Goal: Check status: Check status

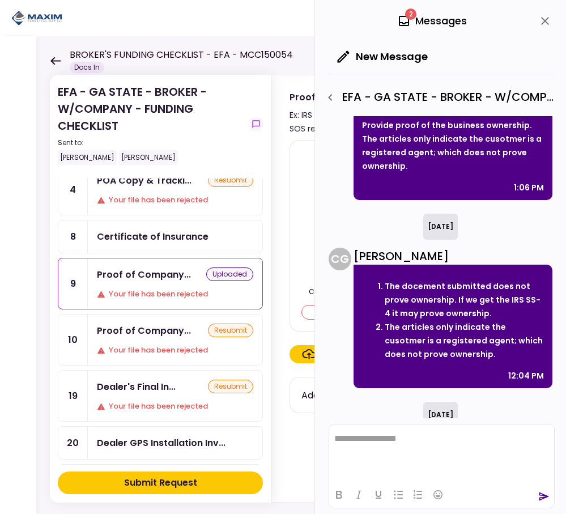
scroll to position [265, 0]
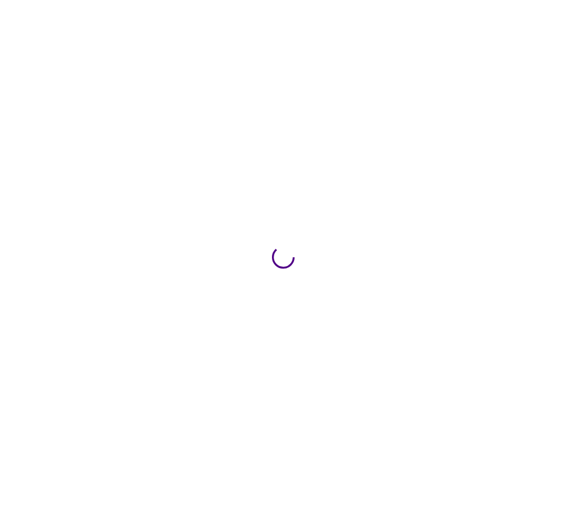
drag, startPoint x: 0, startPoint y: 0, endPoint x: 416, endPoint y: 18, distance: 416.9
click at [416, 18] on div at bounding box center [283, 257] width 566 height 514
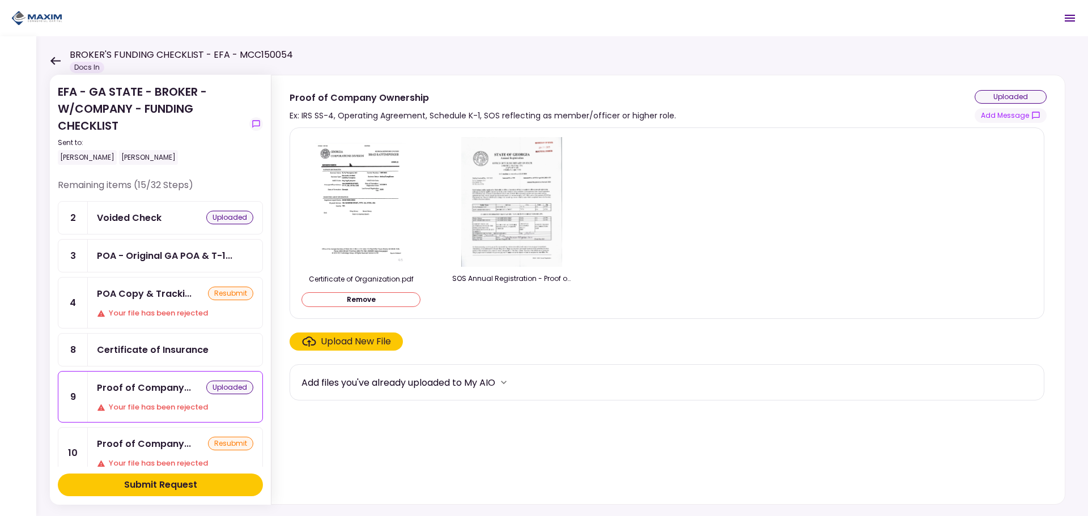
click at [155, 395] on div "Proof of Company... uploaded Your file has been rejected" at bounding box center [175, 397] width 175 height 50
click at [565, 112] on button "Add Message" at bounding box center [1011, 115] width 72 height 15
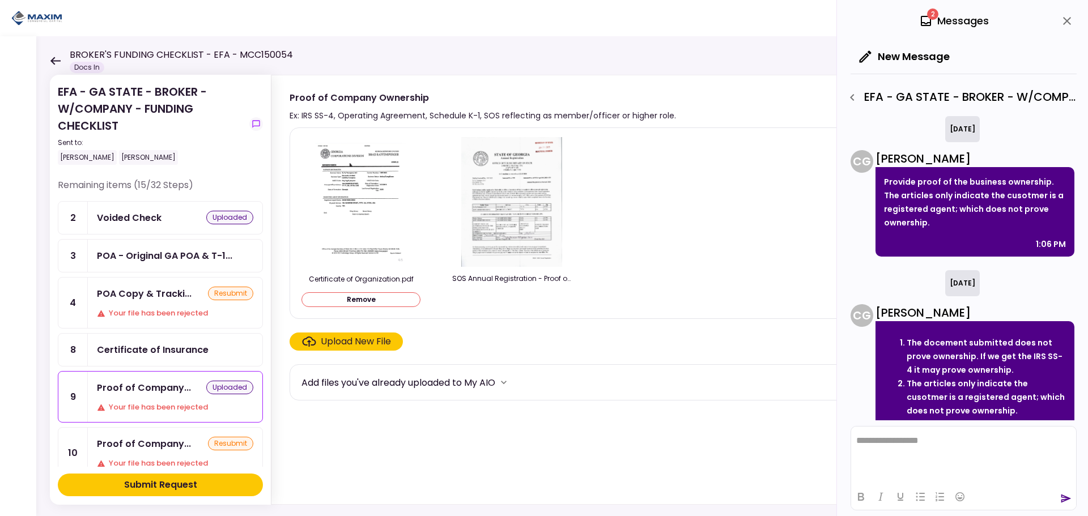
scroll to position [263, 0]
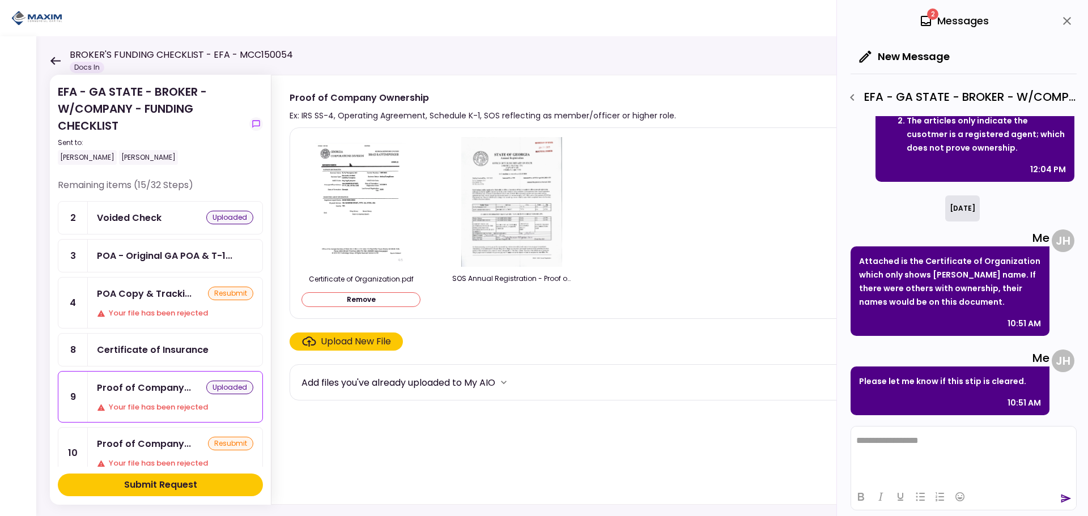
click at [137, 222] on div "Voided Check" at bounding box center [129, 218] width 65 height 14
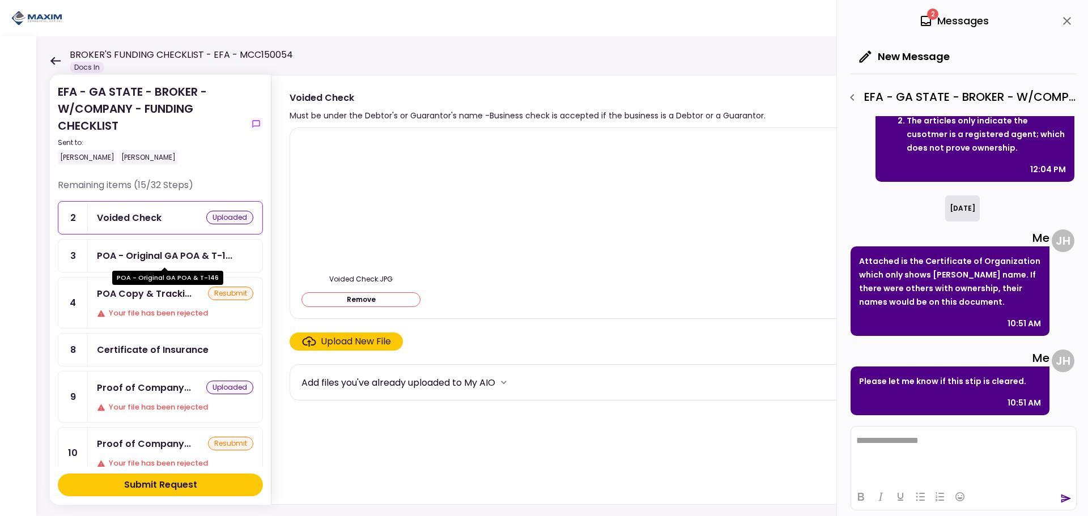
click at [154, 258] on div "POA - Original GA POA & T-1..." at bounding box center [164, 256] width 135 height 14
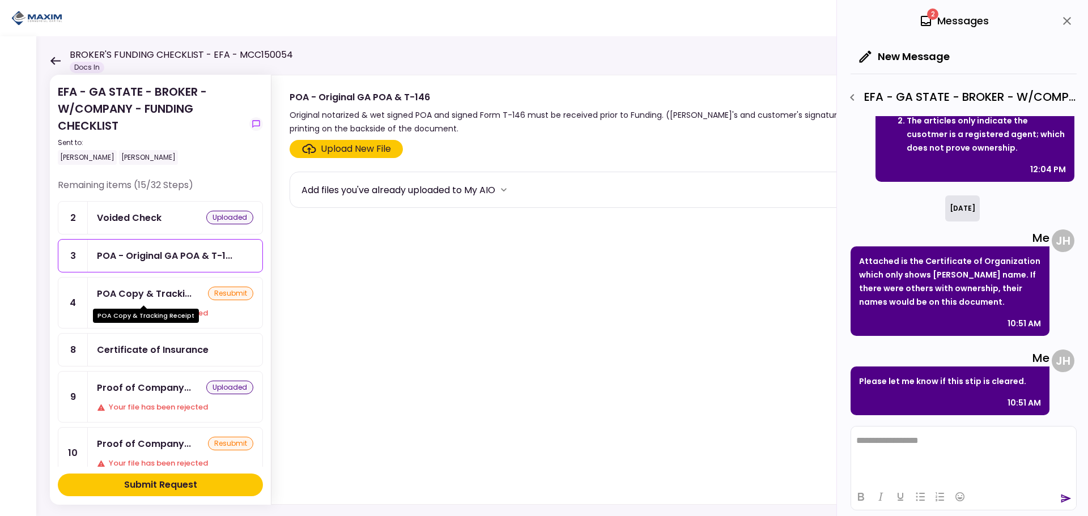
click at [146, 298] on div "POA Copy & Tracki..." at bounding box center [144, 294] width 95 height 14
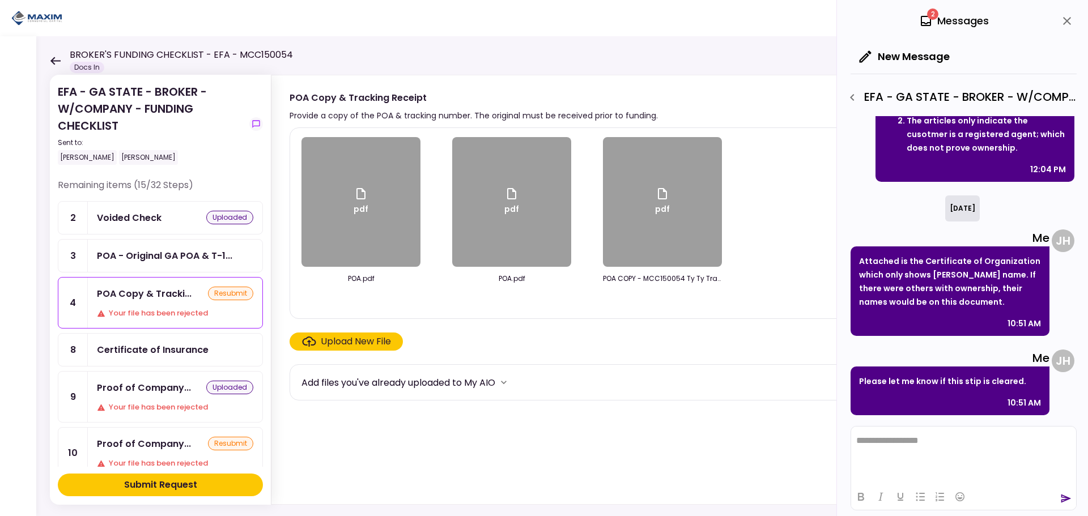
click at [118, 356] on div "Certificate of Insurance" at bounding box center [153, 350] width 112 height 14
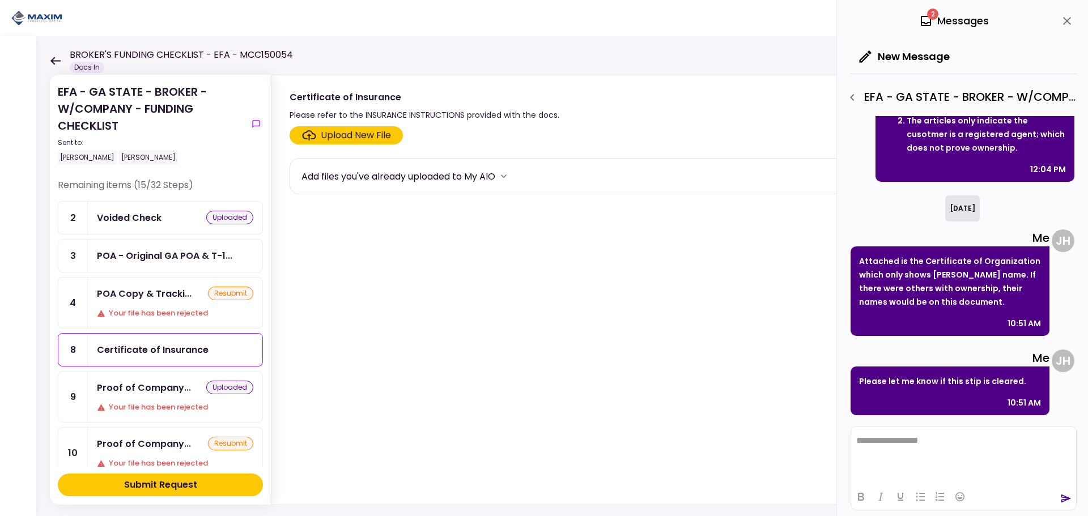
click at [120, 386] on div "Proof of Company..." at bounding box center [144, 388] width 94 height 14
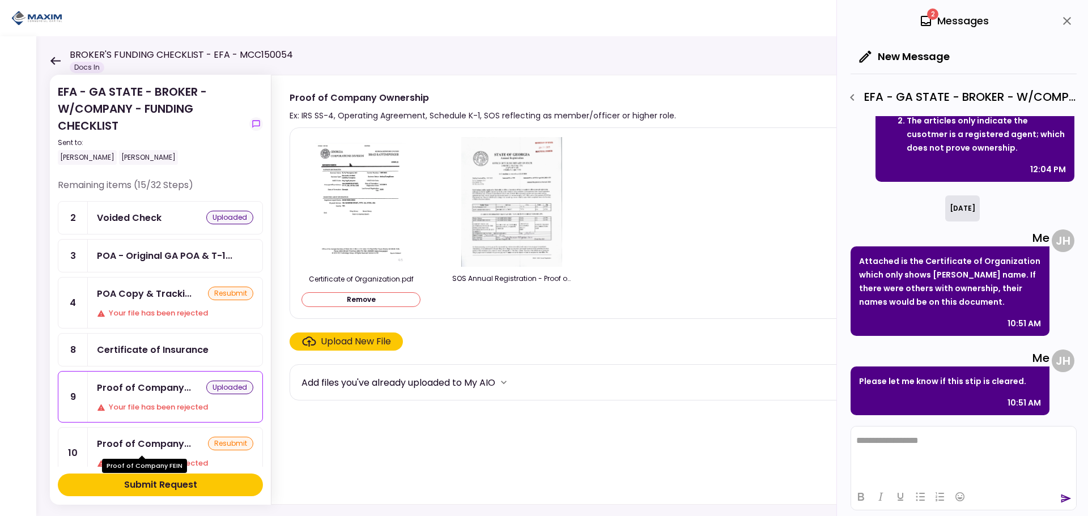
click at [159, 446] on div "Proof of Company..." at bounding box center [144, 444] width 94 height 14
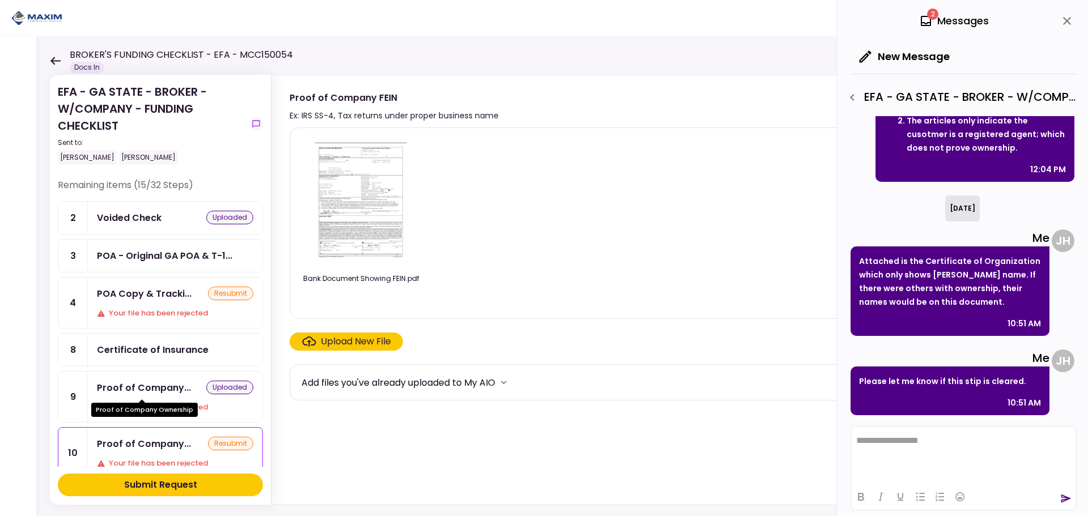
click at [144, 383] on div "Proof of Company..." at bounding box center [144, 388] width 94 height 14
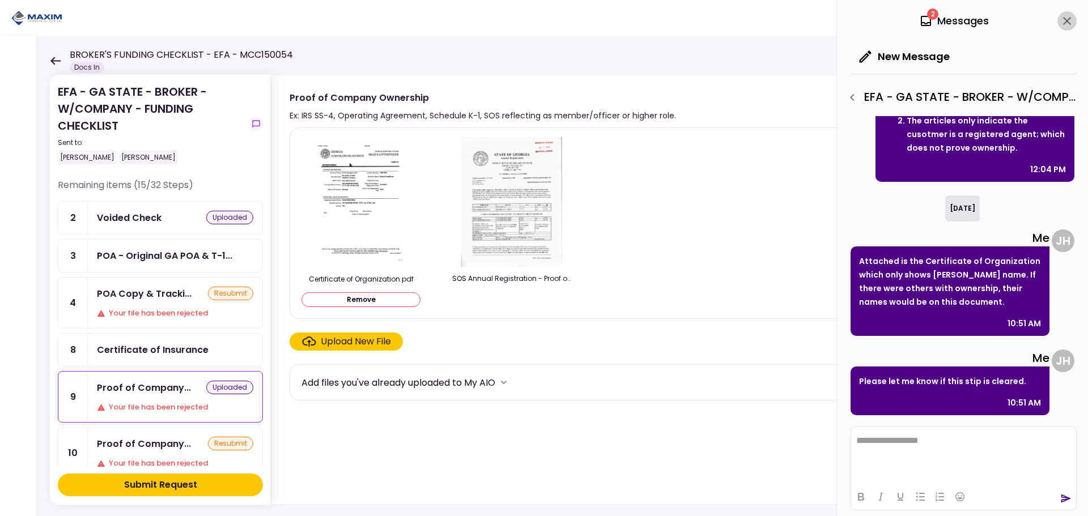
click at [565, 18] on icon "close" at bounding box center [1067, 21] width 14 height 14
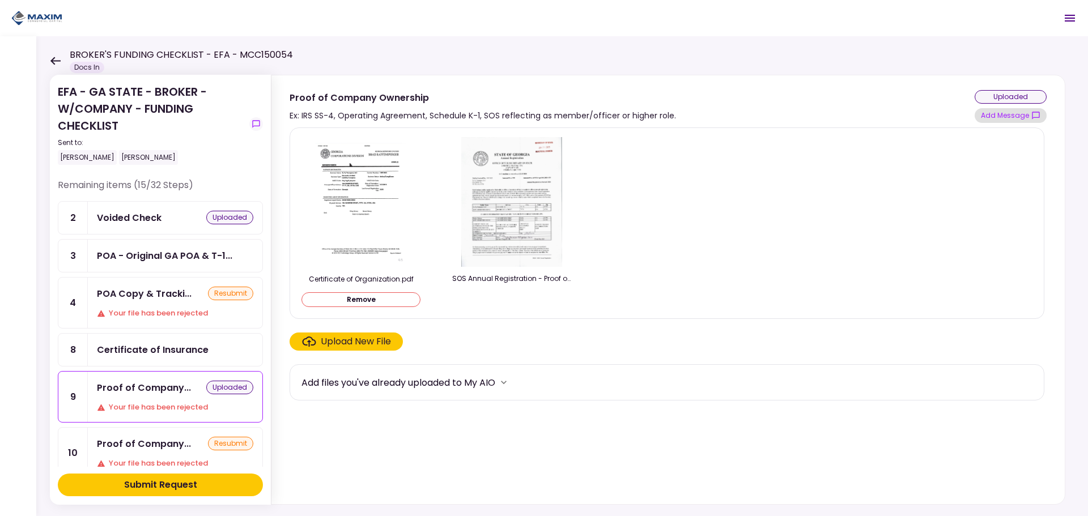
click at [565, 117] on button "Add Message" at bounding box center [1011, 115] width 72 height 15
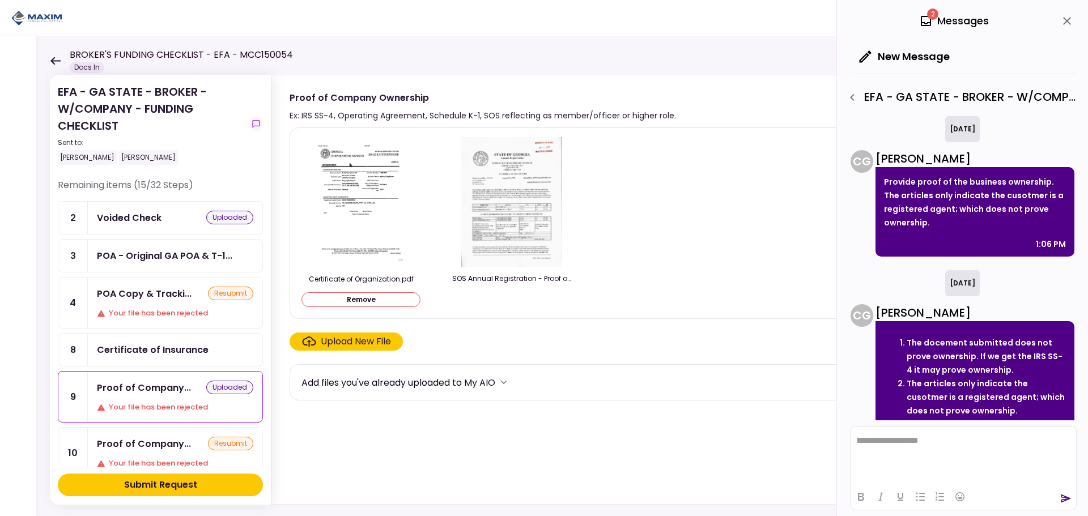
scroll to position [263, 0]
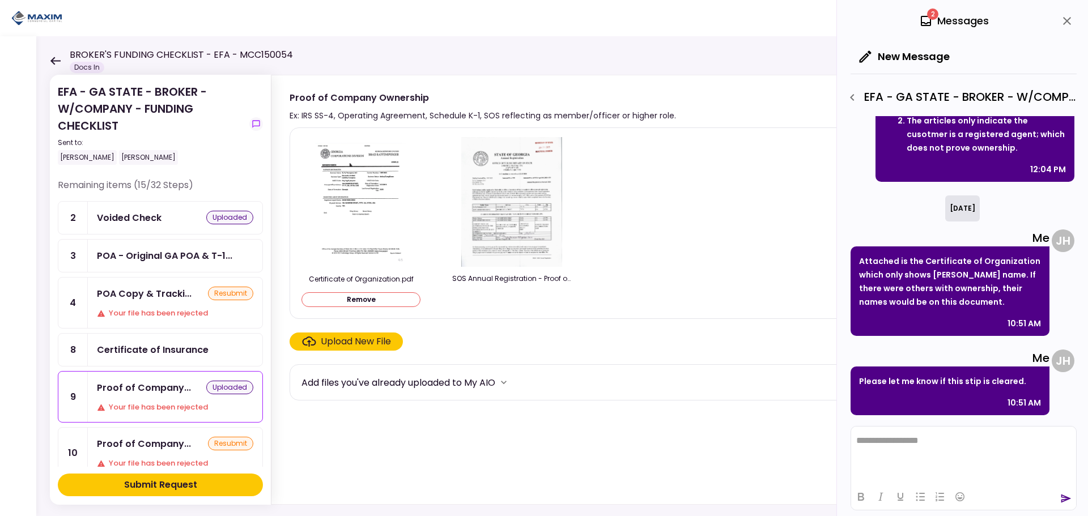
click at [565, 19] on icon at bounding box center [926, 21] width 14 height 14
click at [565, 12] on div "2 Messages" at bounding box center [964, 21] width 226 height 42
click at [565, 261] on div "Certificate of Organization.pdf Remove SOS Annual Registration - Proof of 100% …" at bounding box center [666, 223] width 731 height 172
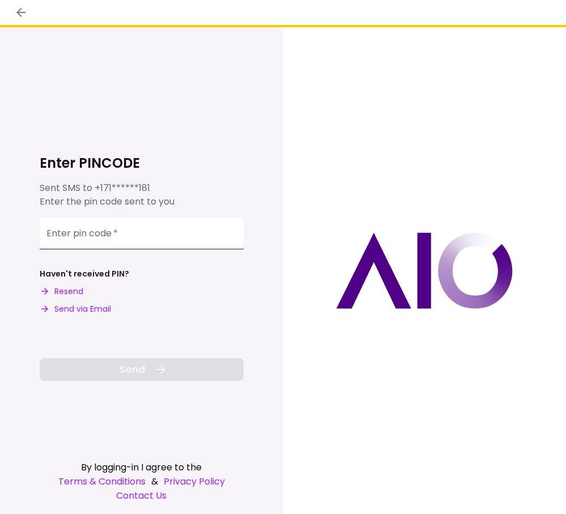
click at [134, 239] on input "Enter pin code   *" at bounding box center [142, 234] width 204 height 32
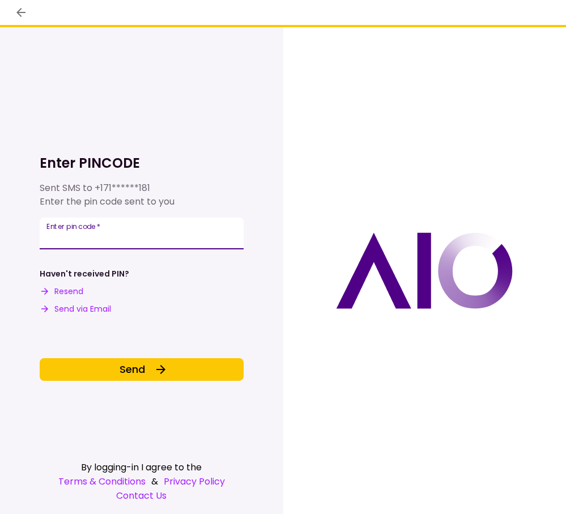
type input "******"
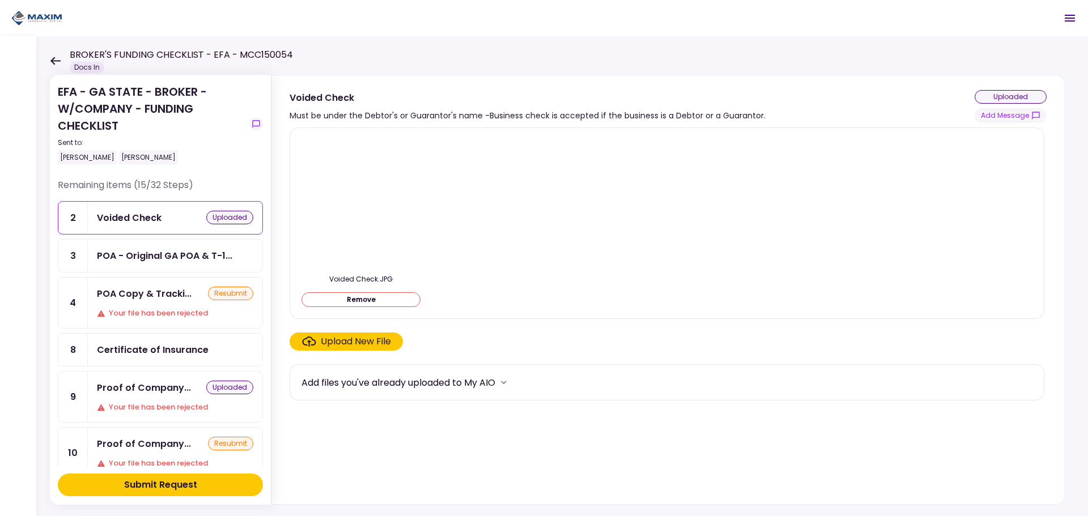
click at [150, 395] on div "Proof of Company... uploaded Your file has been rejected" at bounding box center [175, 397] width 175 height 50
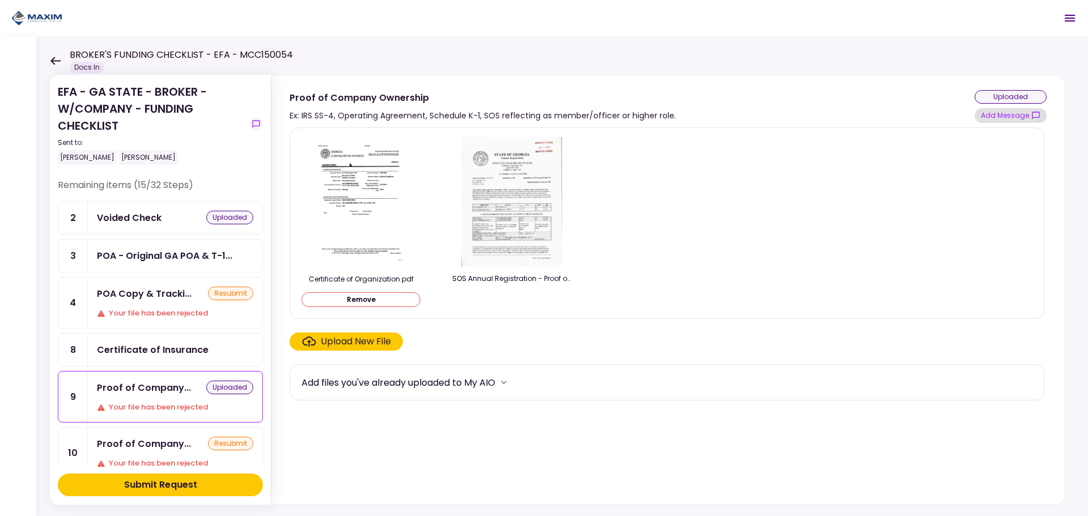
click at [565, 109] on button "Add Message" at bounding box center [1011, 115] width 72 height 15
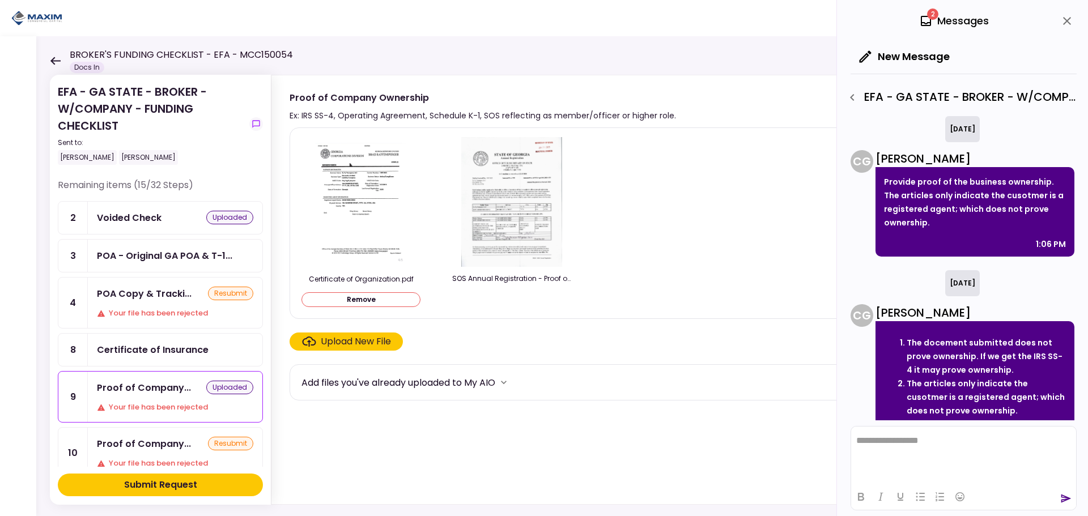
scroll to position [263, 0]
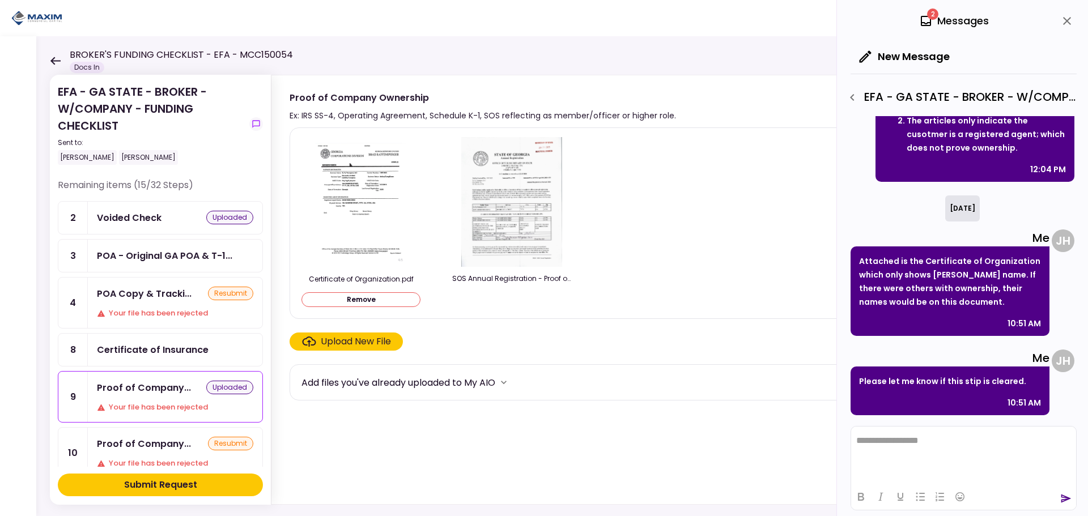
click at [565, 189] on div "Certificate of Organization.pdf Remove SOS Annual Registration - Proof of 100% …" at bounding box center [666, 223] width 731 height 172
click at [169, 341] on div "Certificate of Insurance" at bounding box center [175, 350] width 175 height 32
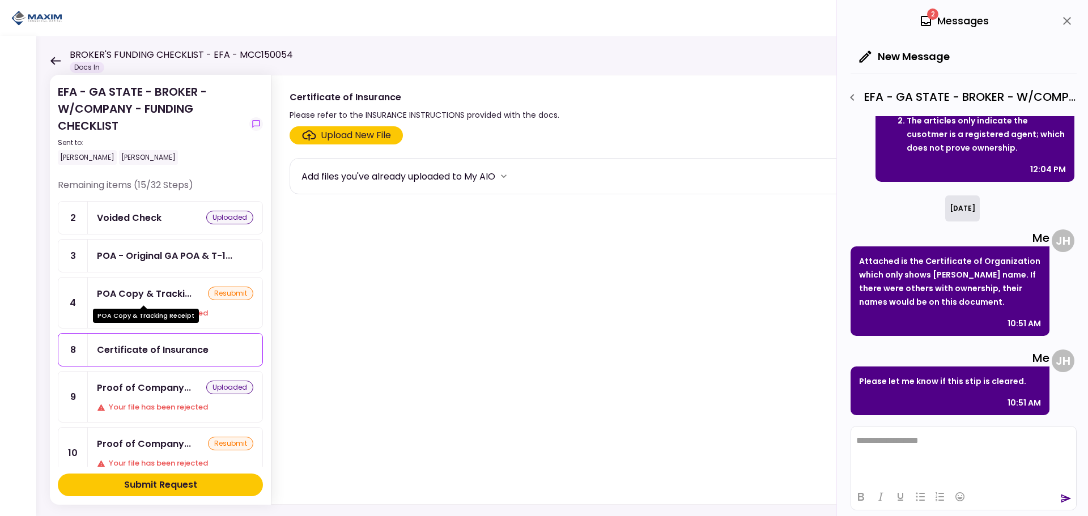
click at [163, 297] on div "POA Copy & Tracki..." at bounding box center [144, 294] width 95 height 14
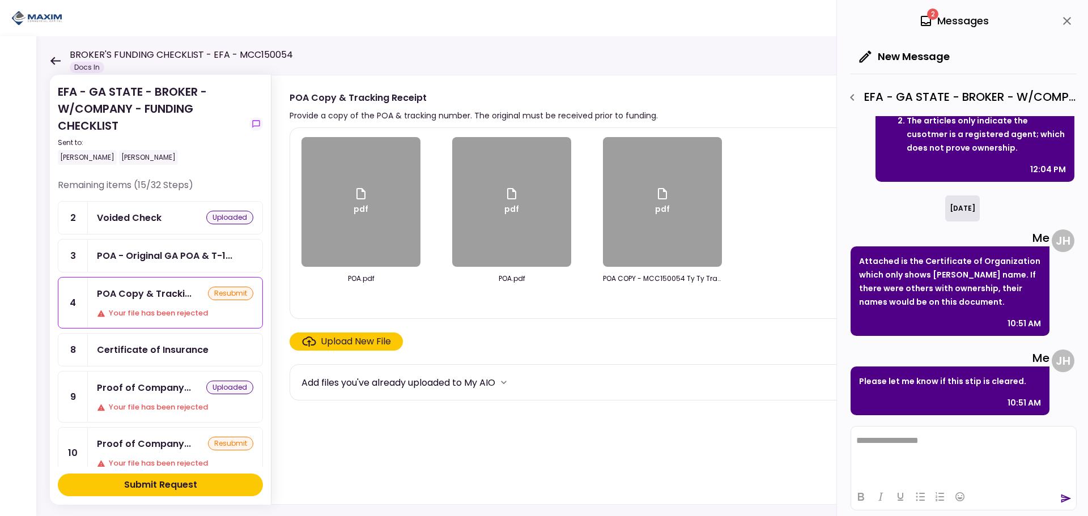
click at [163, 216] on div "Voided Check uploaded" at bounding box center [175, 218] width 156 height 14
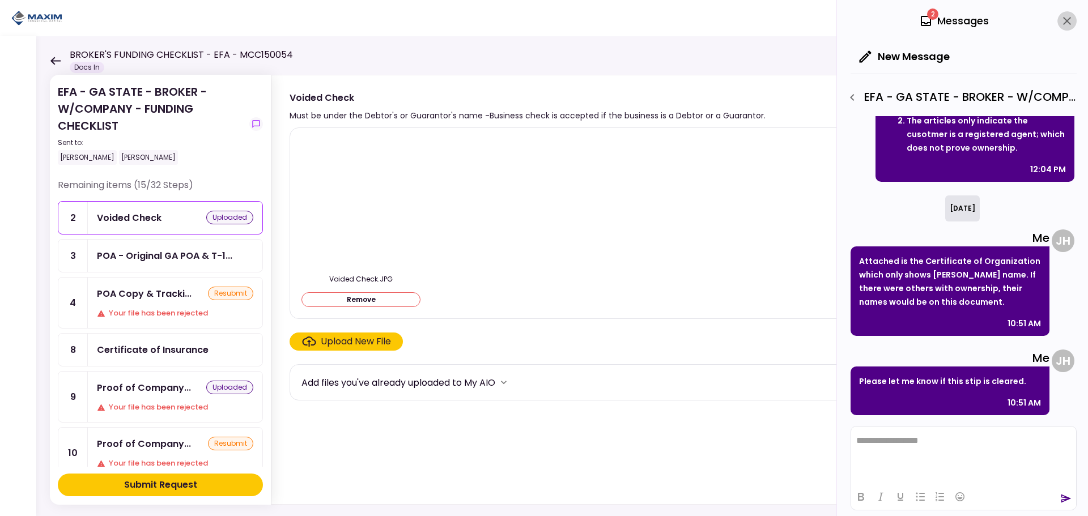
click at [565, 22] on icon "close" at bounding box center [1067, 21] width 14 height 14
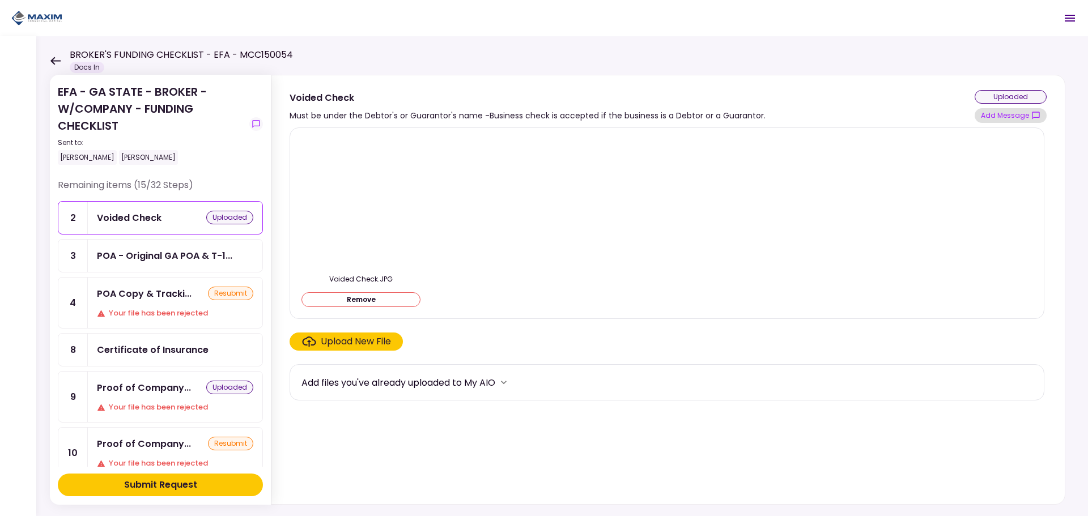
click at [565, 113] on button "Add Message" at bounding box center [1011, 115] width 72 height 15
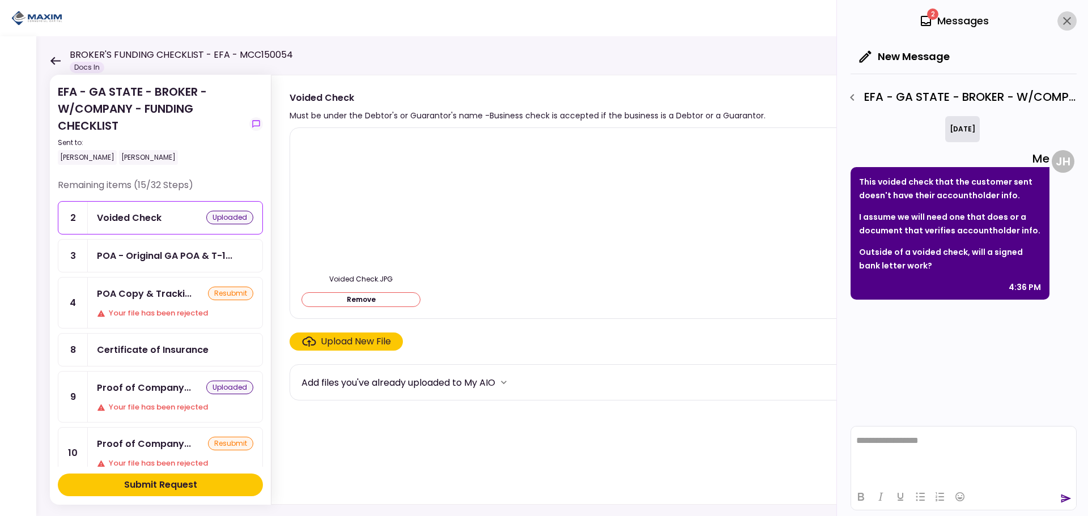
click at [565, 23] on icon "close" at bounding box center [1067, 21] width 8 height 8
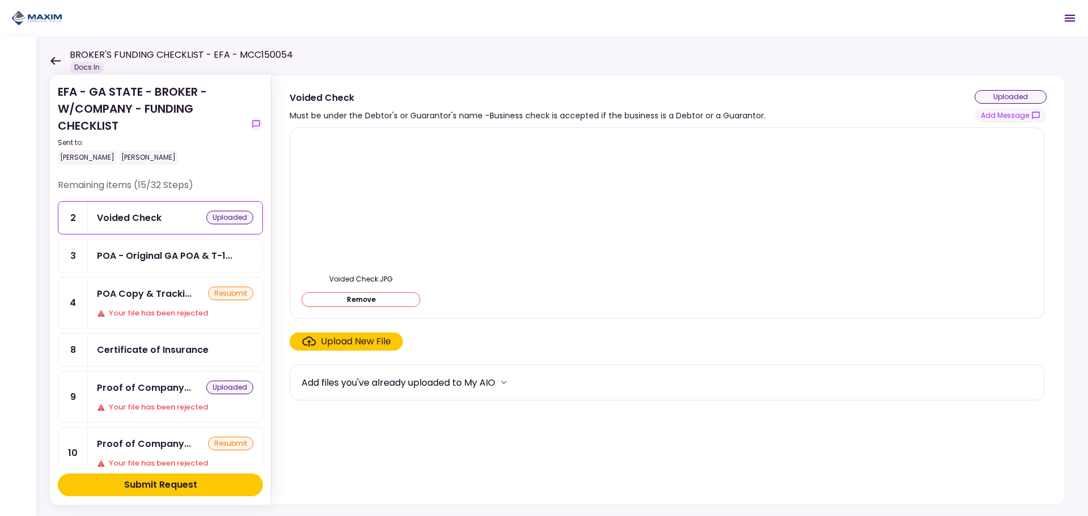
click at [173, 265] on div "POA - Original GA POA & T-1..." at bounding box center [175, 256] width 175 height 32
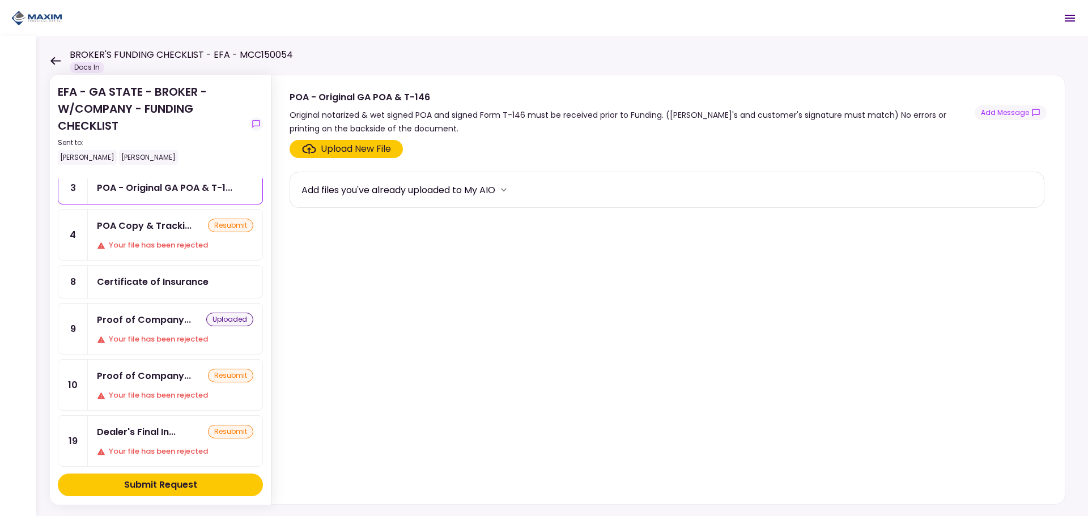
scroll to position [181, 0]
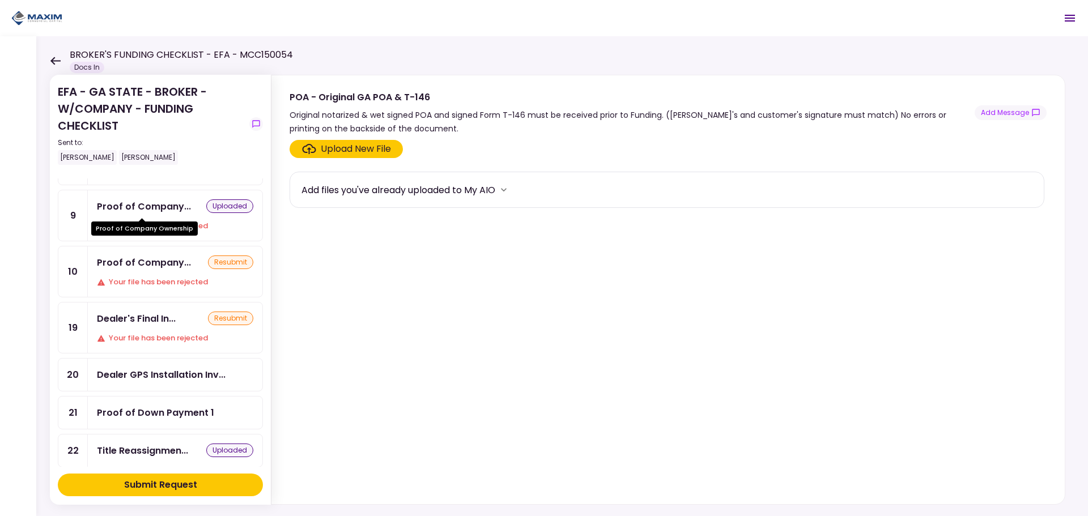
click at [172, 206] on div "Proof of Company..." at bounding box center [144, 206] width 94 height 14
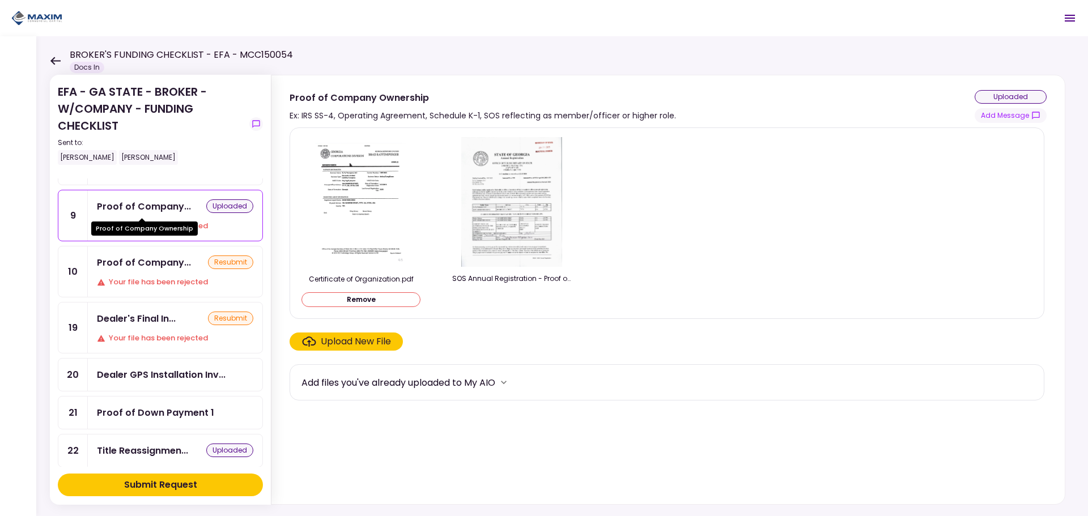
click at [172, 206] on div "Proof of Company..." at bounding box center [144, 206] width 94 height 14
click at [565, 93] on div "uploaded" at bounding box center [1011, 97] width 72 height 14
click at [565, 118] on button "Add Message" at bounding box center [1011, 115] width 72 height 15
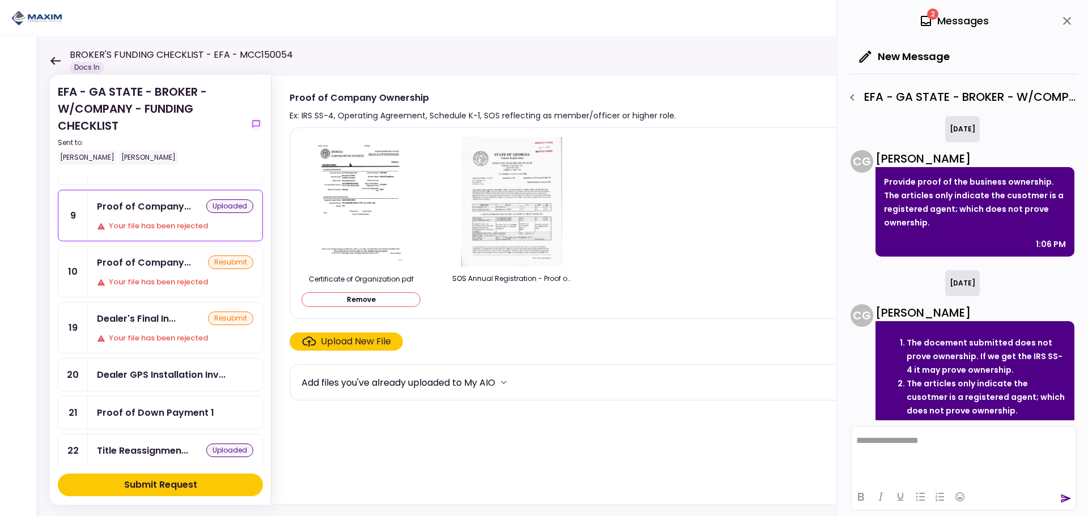
scroll to position [263, 0]
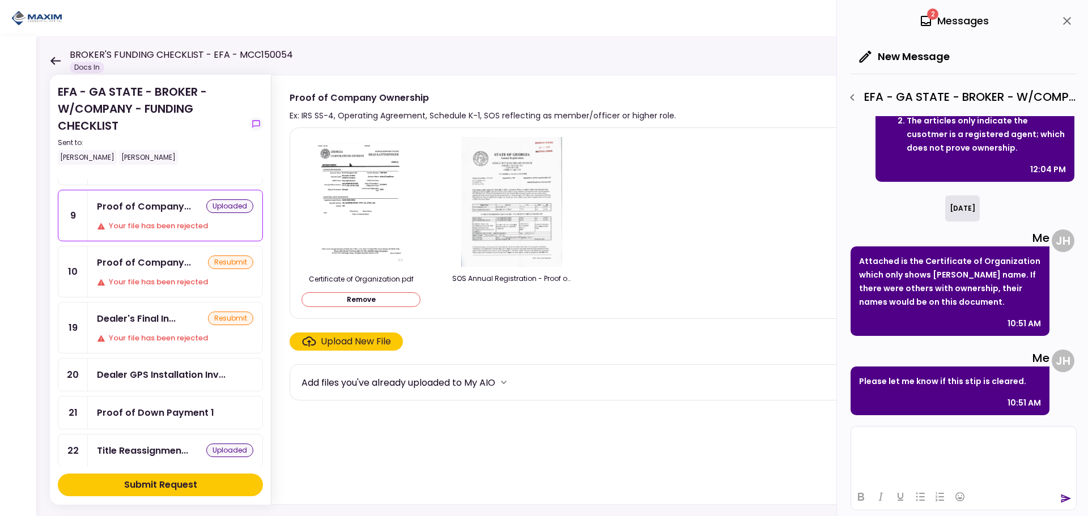
click at [565, 449] on html at bounding box center [963, 441] width 225 height 28
click at [565, 234] on div "Certificate of Organization.pdf Remove SOS Annual Registration - Proof of 100% …" at bounding box center [666, 223] width 731 height 172
drag, startPoint x: 921, startPoint y: 17, endPoint x: 950, endPoint y: 16, distance: 28.9
click at [565, 17] on icon at bounding box center [926, 21] width 10 height 10
click at [565, 16] on div "2 Messages" at bounding box center [954, 20] width 70 height 17
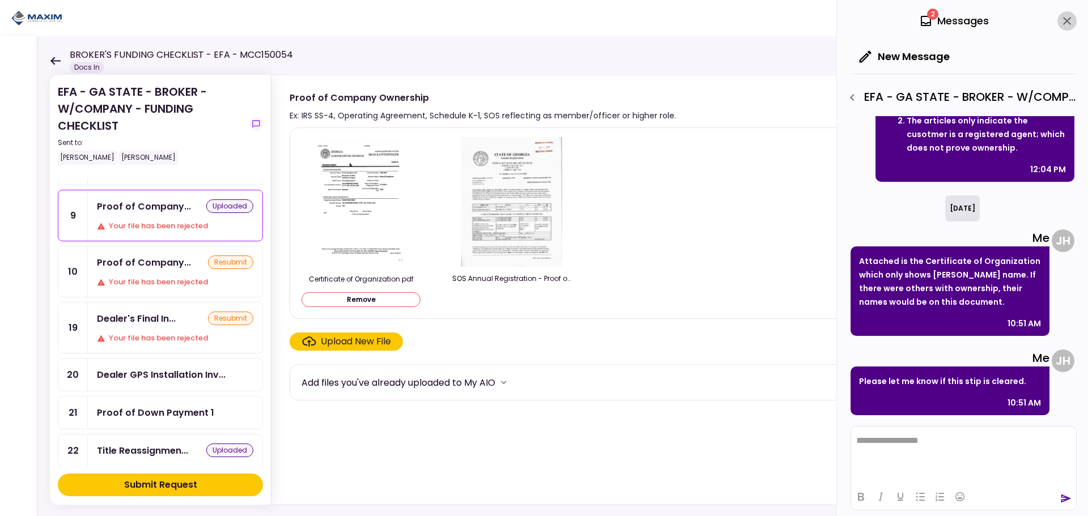
click at [565, 16] on icon "close" at bounding box center [1067, 21] width 14 height 14
